Goal: Find specific page/section: Find specific page/section

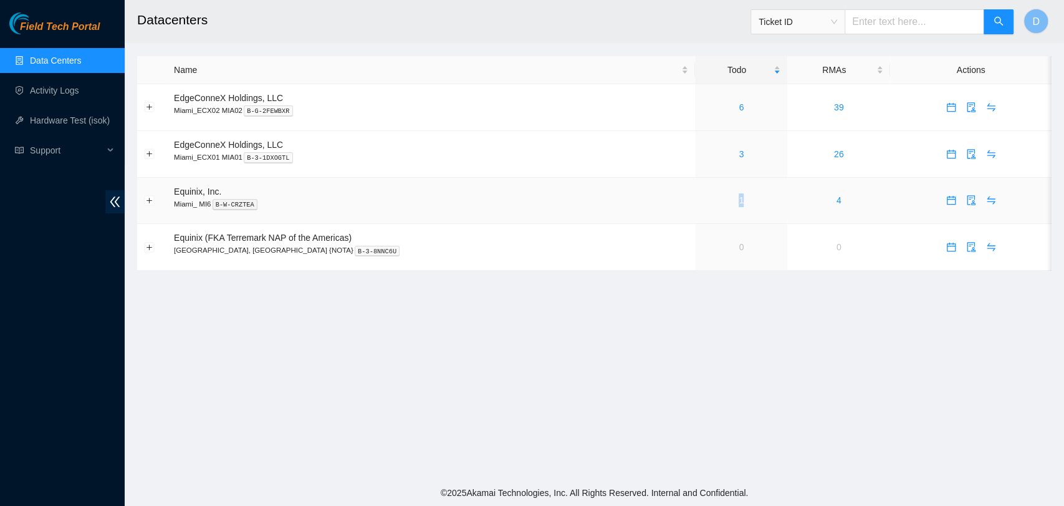
click at [695, 214] on td "1" at bounding box center [741, 201] width 92 height 47
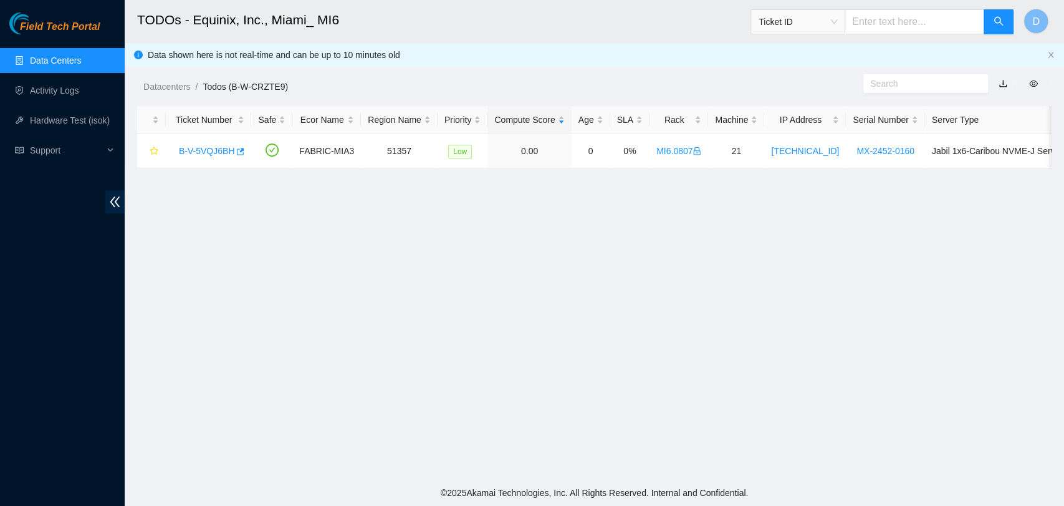
click at [34, 58] on link "Data Centers" at bounding box center [55, 60] width 51 height 10
